Goal: Find specific page/section: Find specific page/section

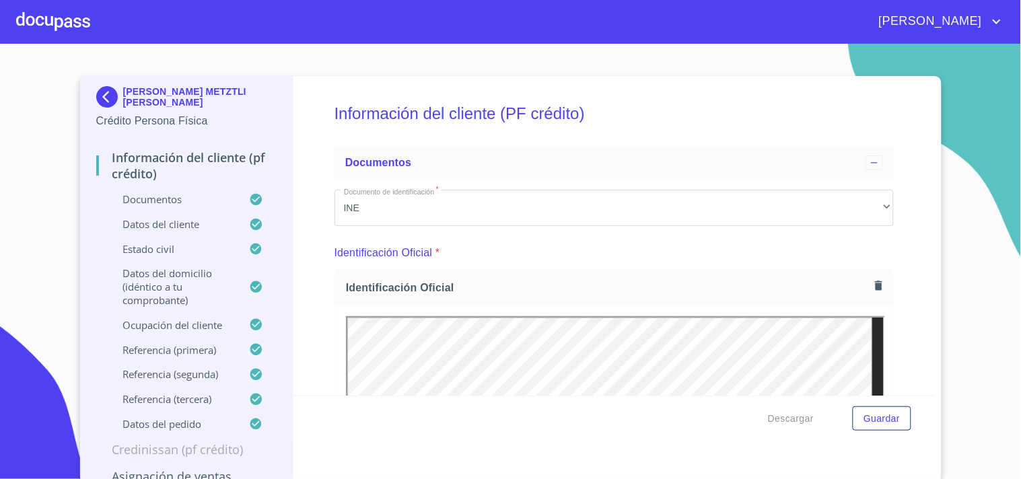
scroll to position [3685, 0]
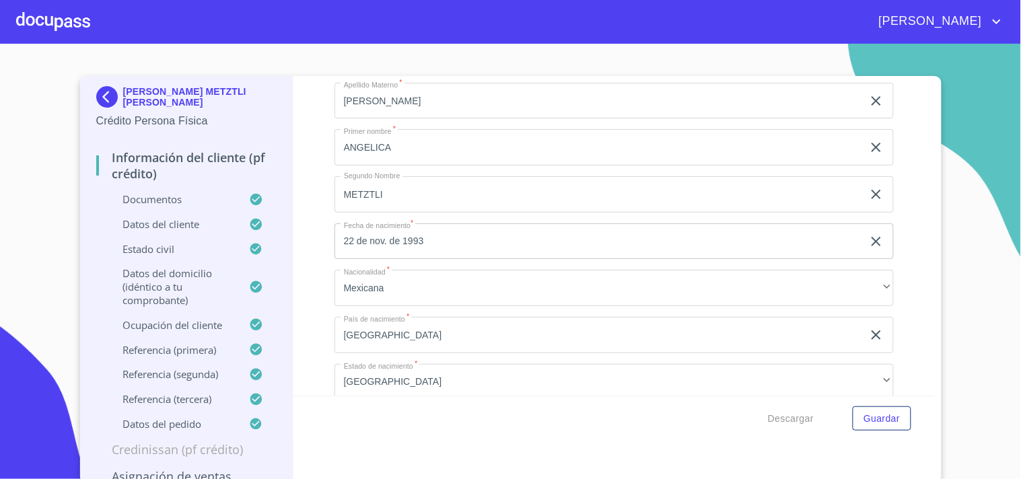
click at [48, 22] on div at bounding box center [53, 21] width 74 height 43
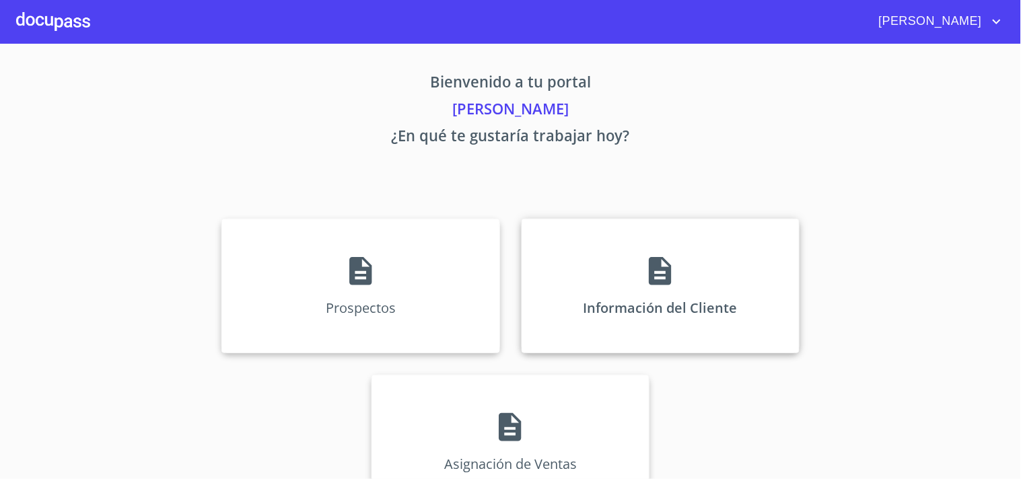
click at [649, 279] on icon at bounding box center [660, 271] width 22 height 28
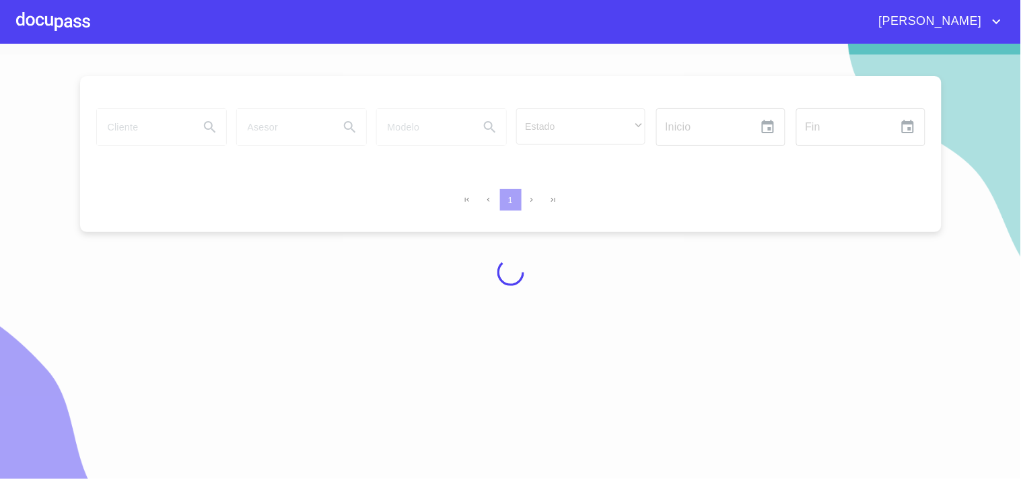
click at [179, 131] on div at bounding box center [510, 272] width 1021 height 435
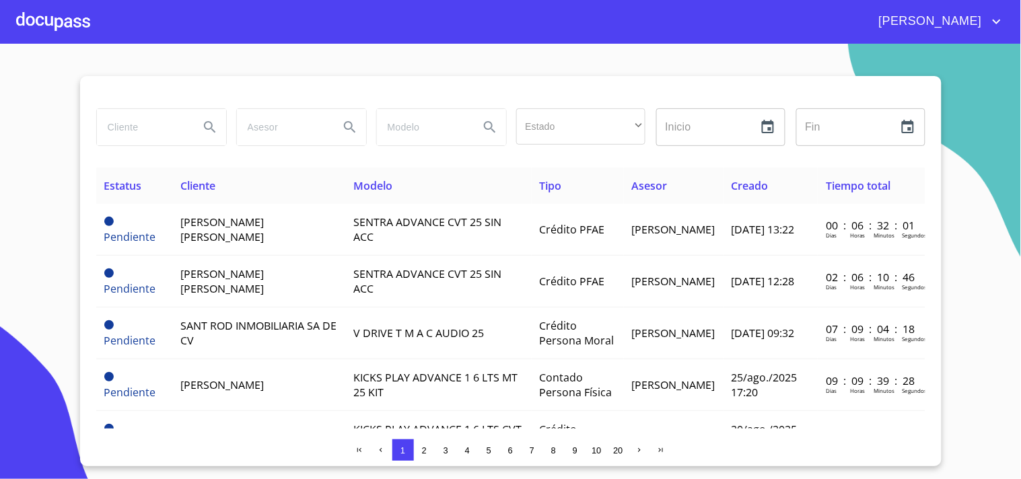
click at [151, 137] on input "search" at bounding box center [143, 127] width 92 height 36
type input "[PERSON_NAME]"
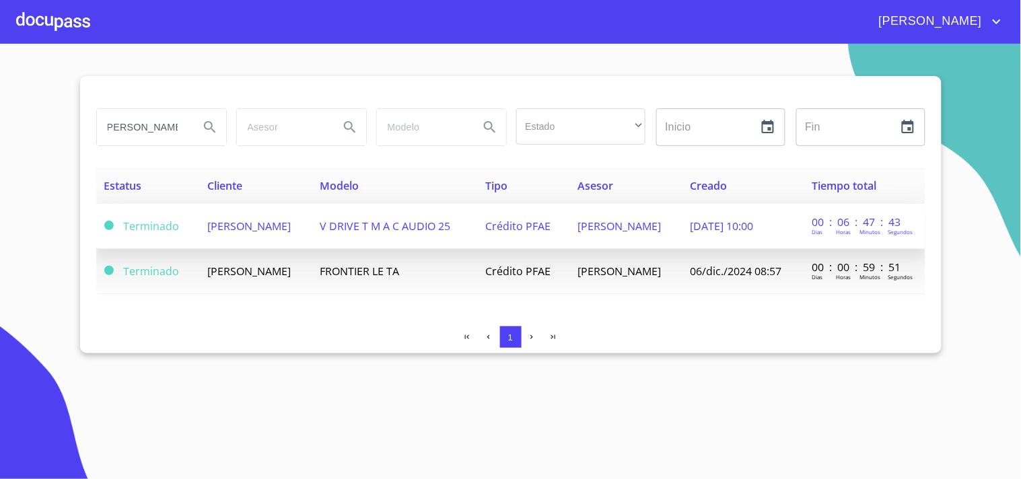
click at [413, 231] on span "V DRIVE T M A C AUDIO 25" at bounding box center [385, 226] width 131 height 15
